Goal: Find contact information: Find contact information

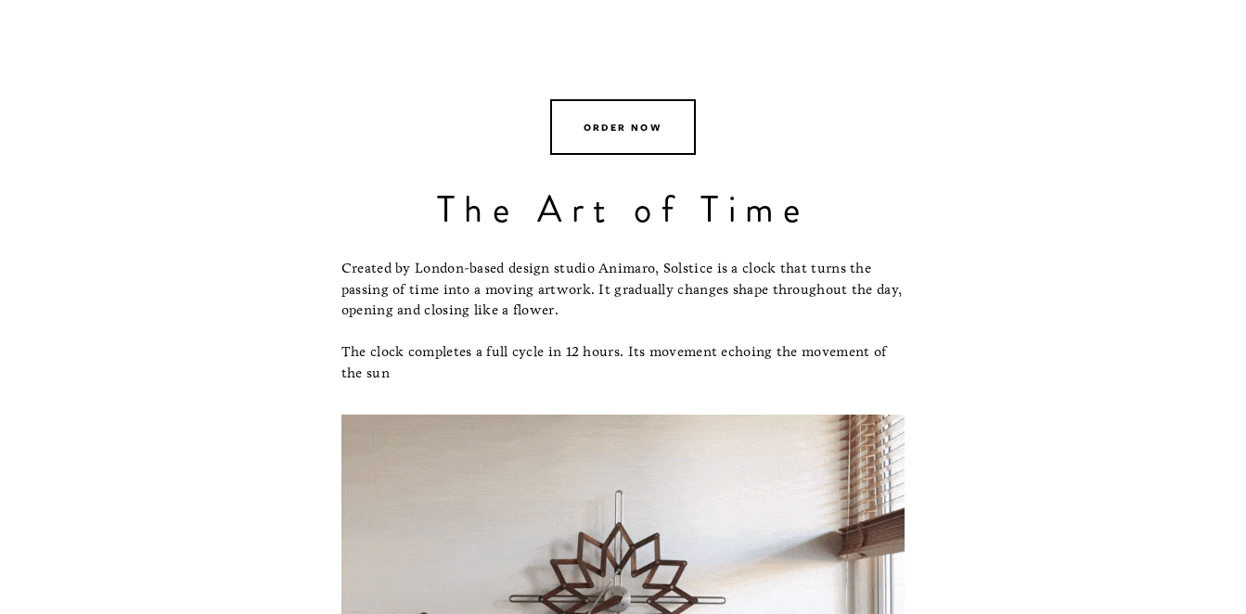
scroll to position [567, 0]
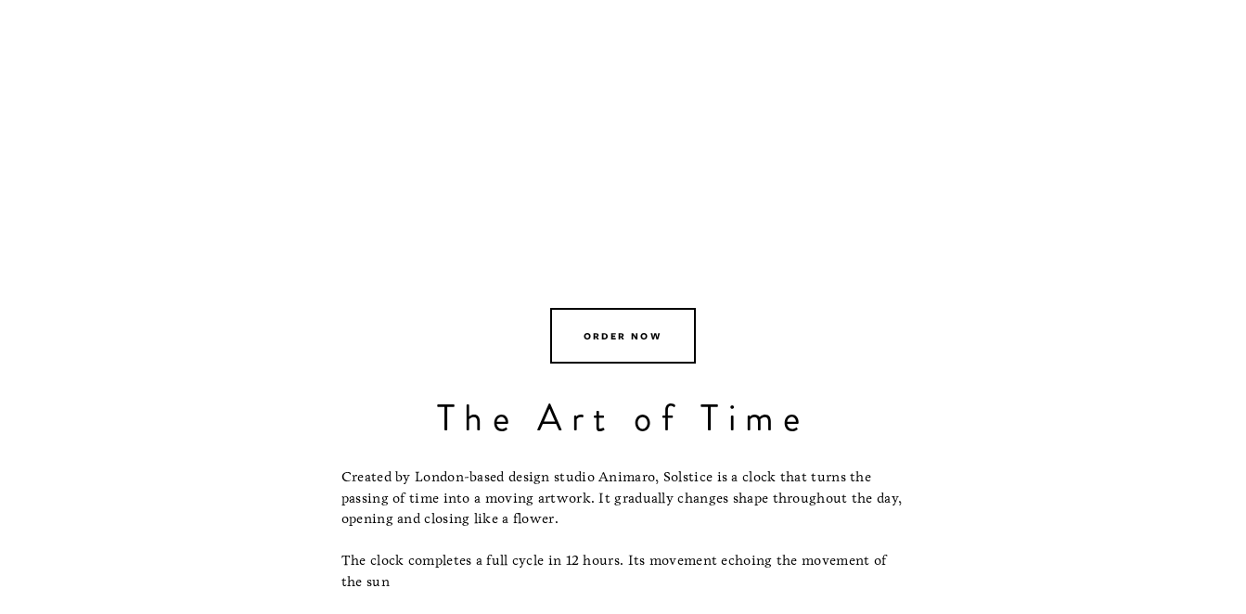
drag, startPoint x: 1241, startPoint y: 50, endPoint x: 1257, endPoint y: 50, distance: 15.8
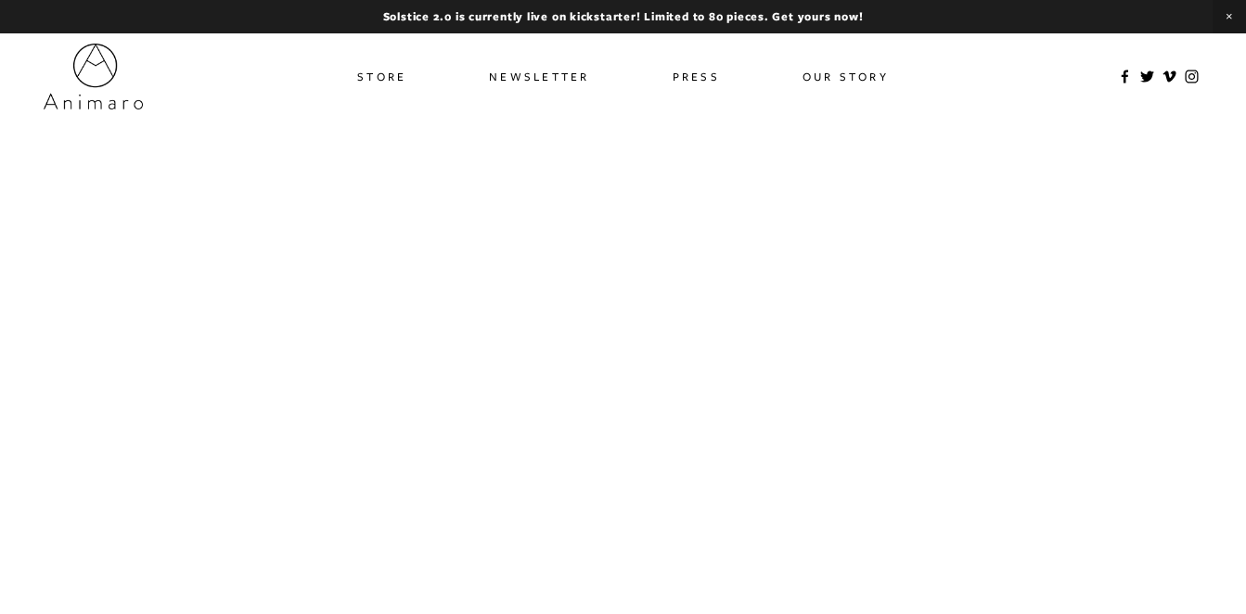
click at [384, 71] on link "Store" at bounding box center [381, 76] width 49 height 27
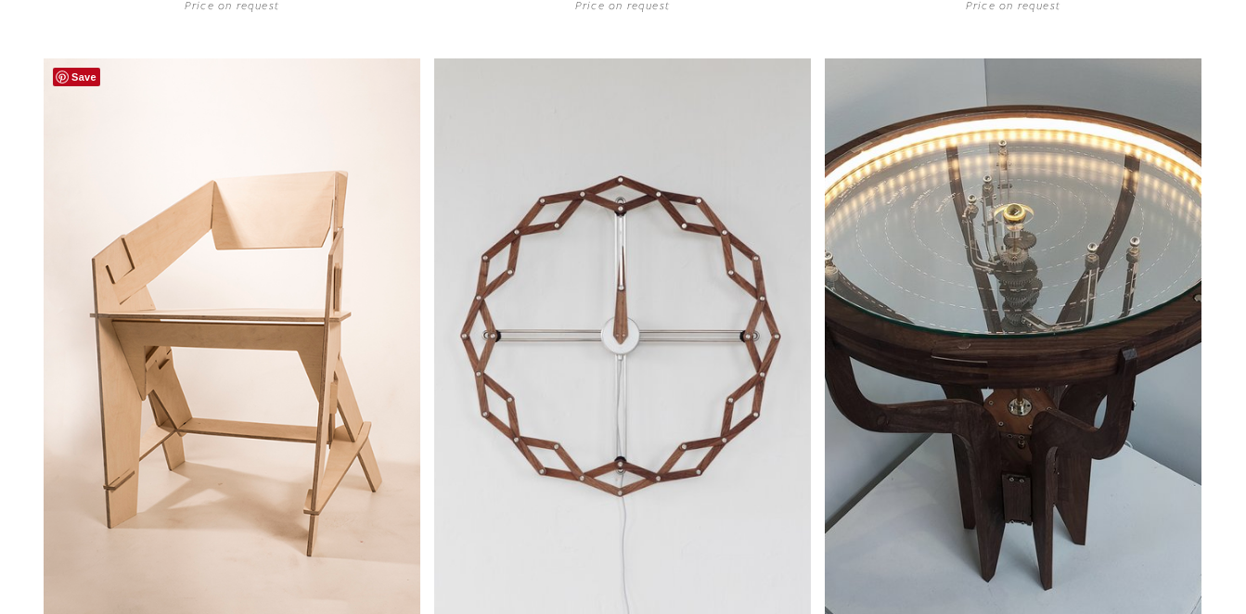
scroll to position [853, 0]
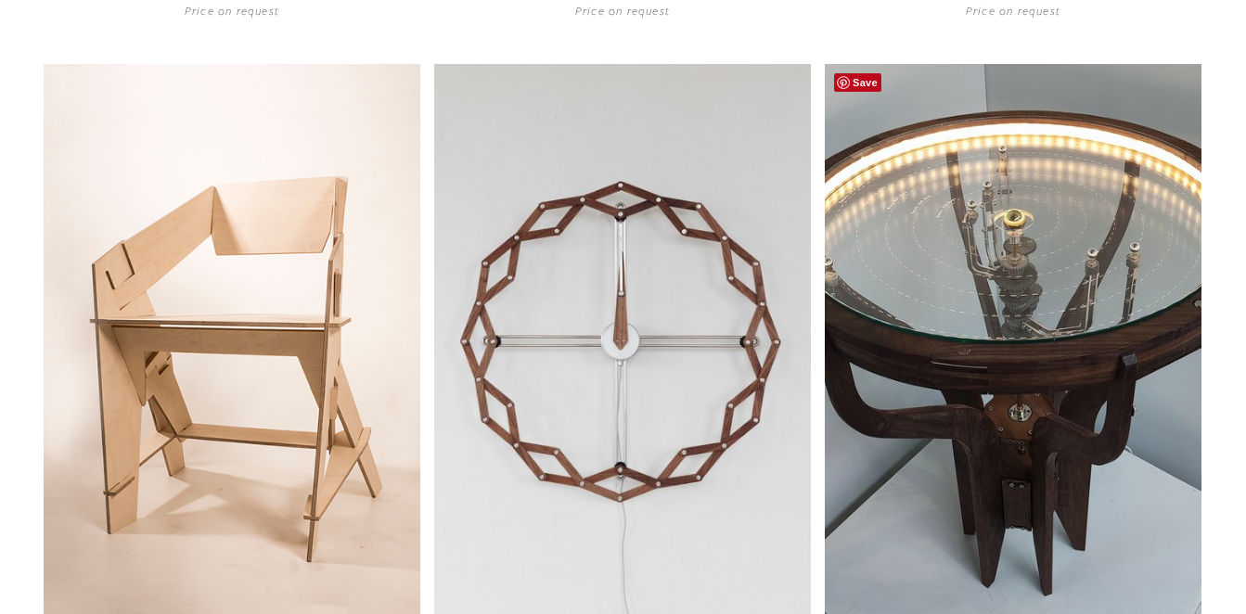
click at [925, 369] on link at bounding box center [1013, 383] width 377 height 639
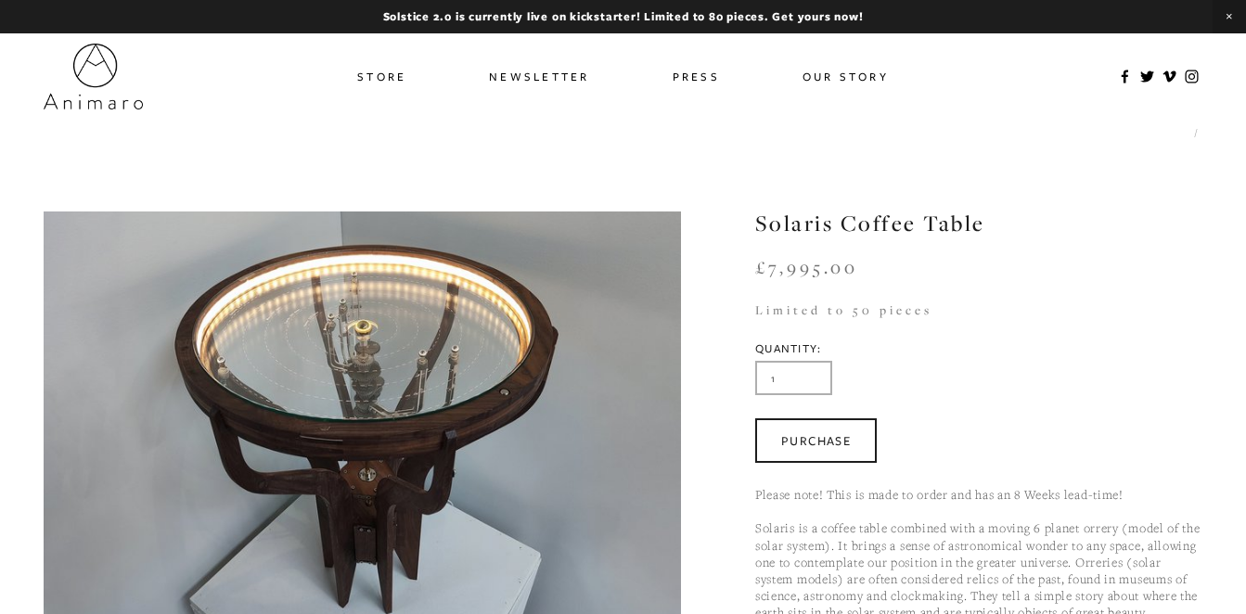
scroll to position [638, 0]
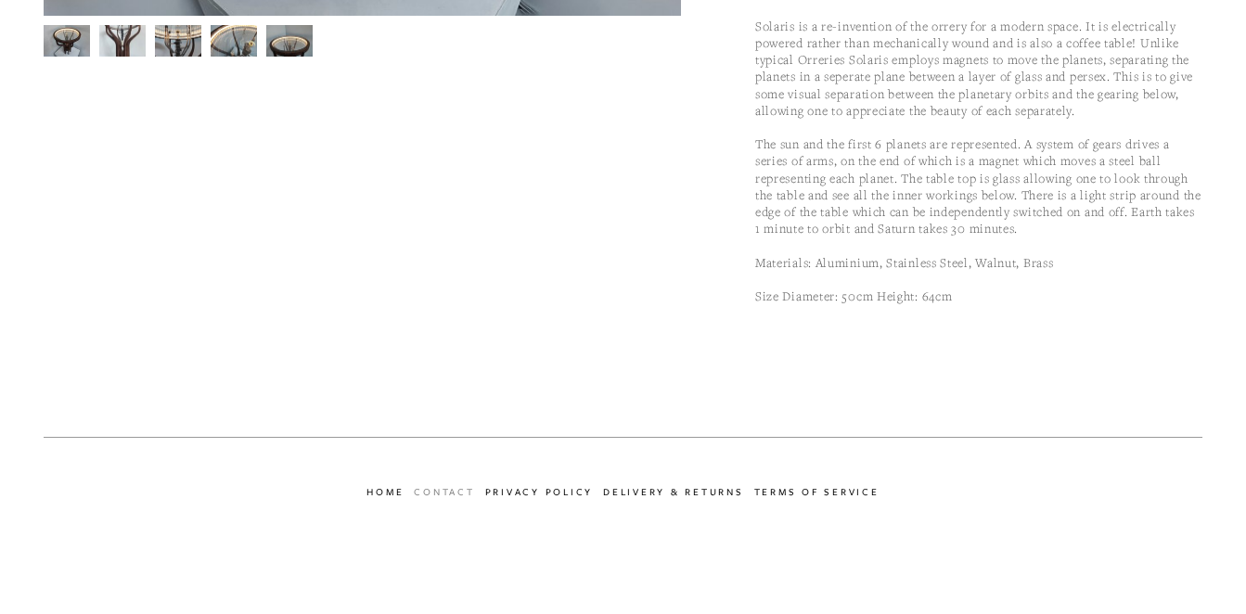
click at [432, 488] on link "Contact" at bounding box center [449, 491] width 71 height 21
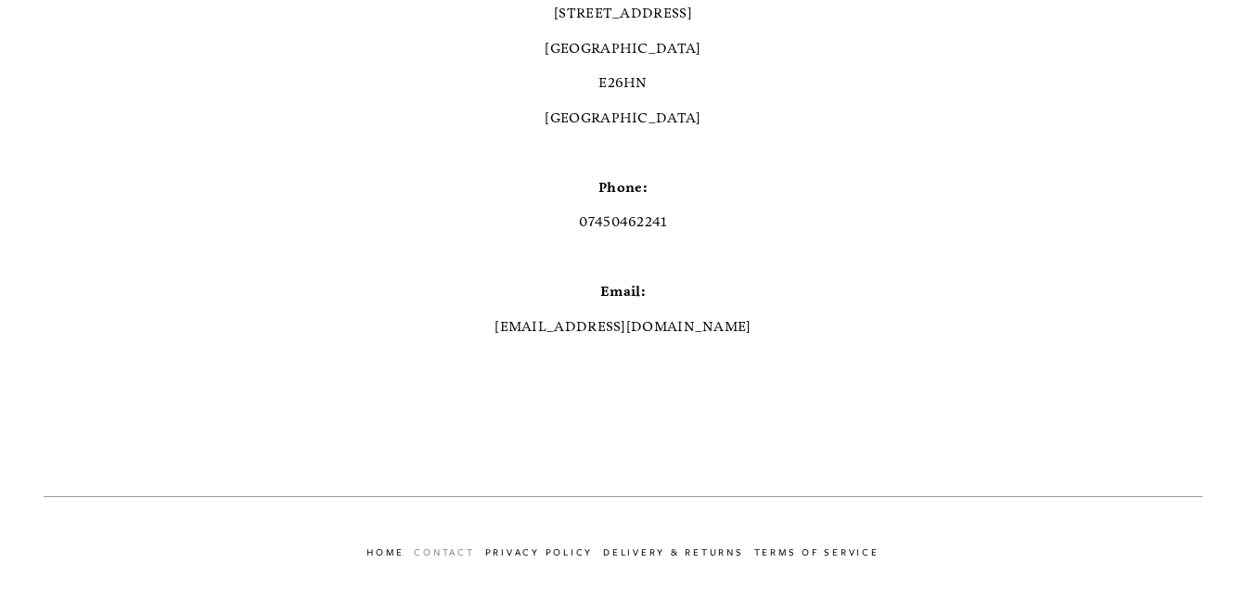
scroll to position [418, 0]
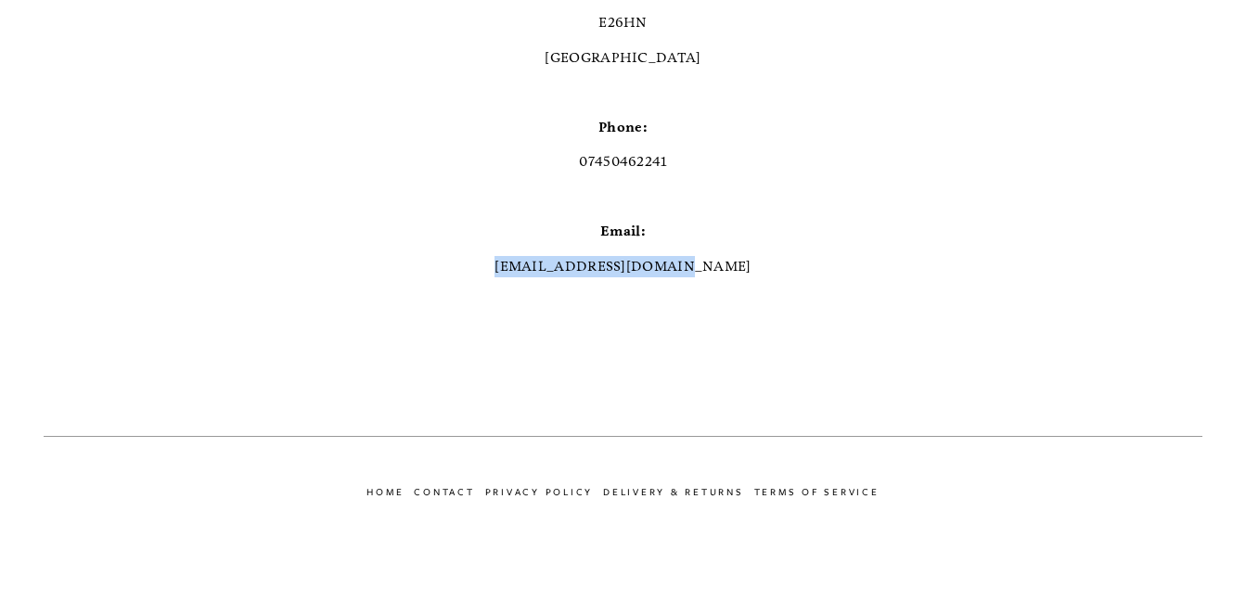
drag, startPoint x: 732, startPoint y: 271, endPoint x: 518, endPoint y: 257, distance: 214.7
click at [518, 257] on p "[EMAIL_ADDRESS][DOMAIN_NAME]" at bounding box center [623, 266] width 1159 height 21
copy p "[EMAIL_ADDRESS][DOMAIN_NAME]"
